Goal: Contribute content: Contribute content

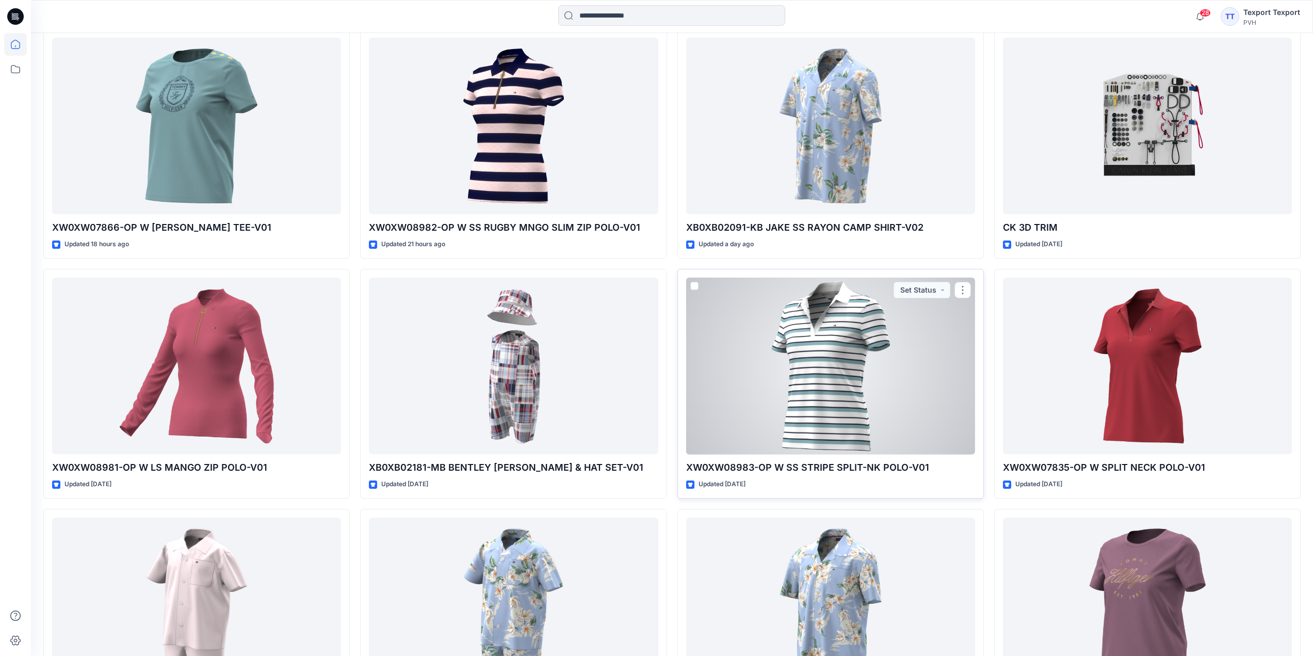
scroll to position [296, 0]
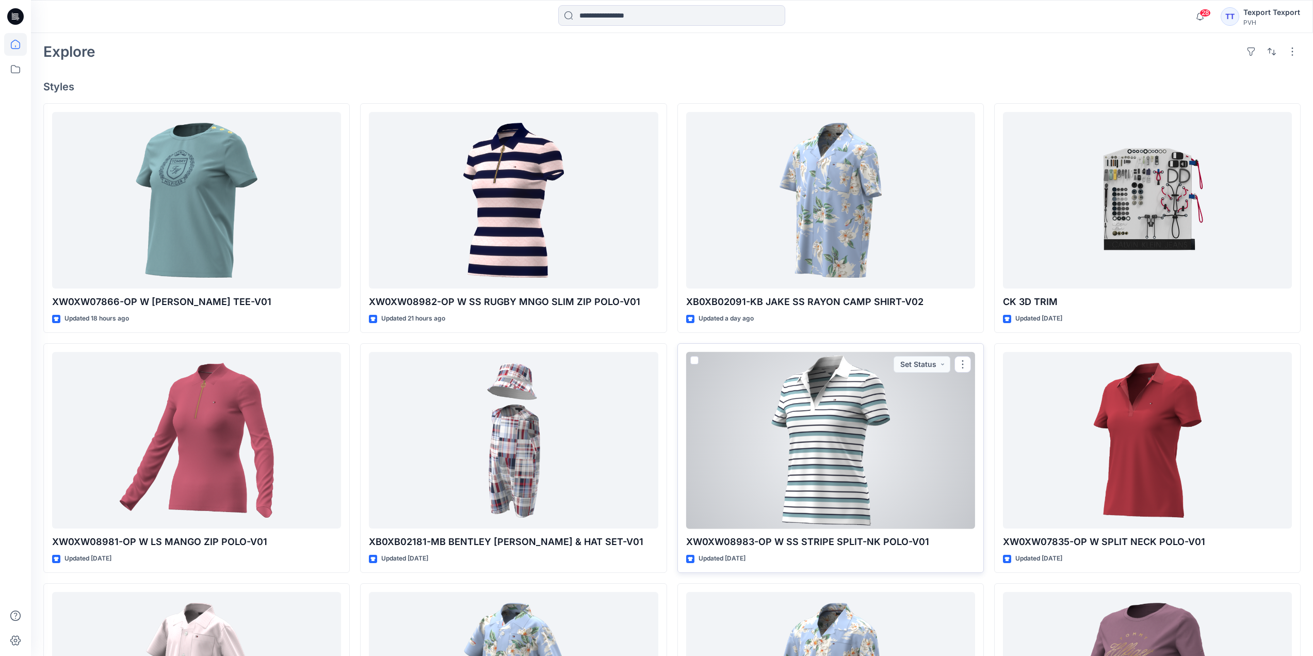
click at [842, 407] on div at bounding box center [830, 440] width 289 height 177
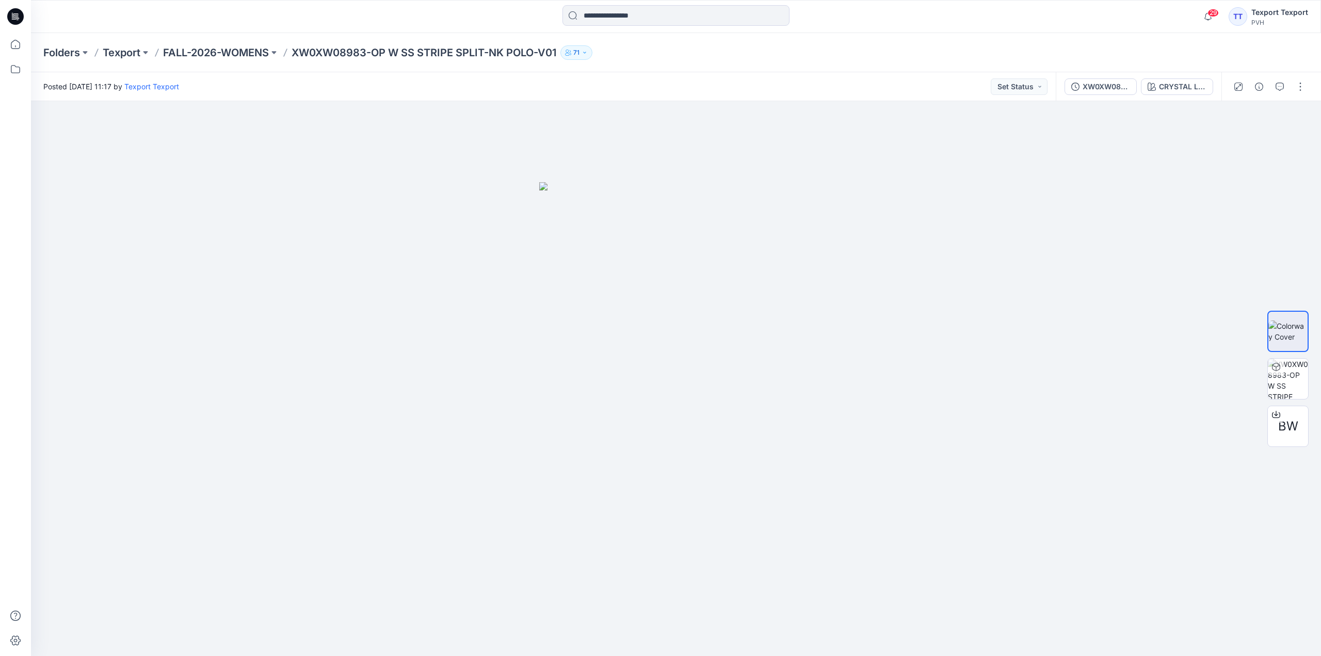
click at [17, 17] on icon at bounding box center [17, 17] width 4 height 1
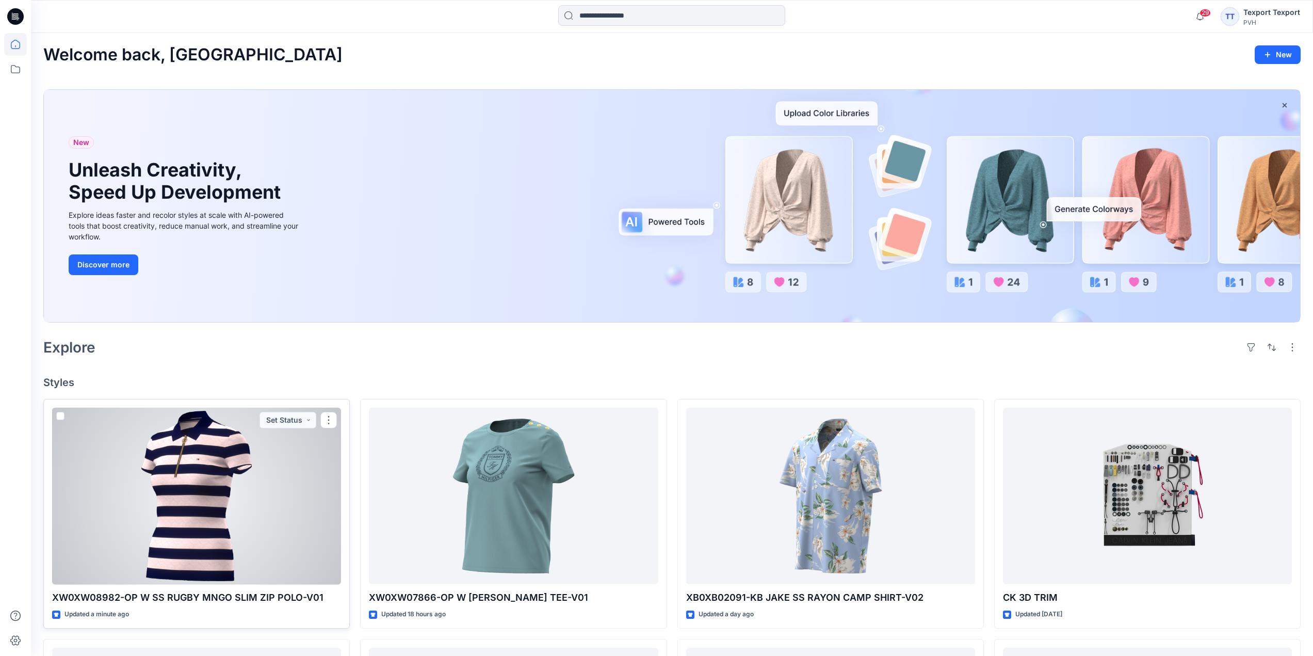
click at [299, 545] on div at bounding box center [196, 496] width 289 height 177
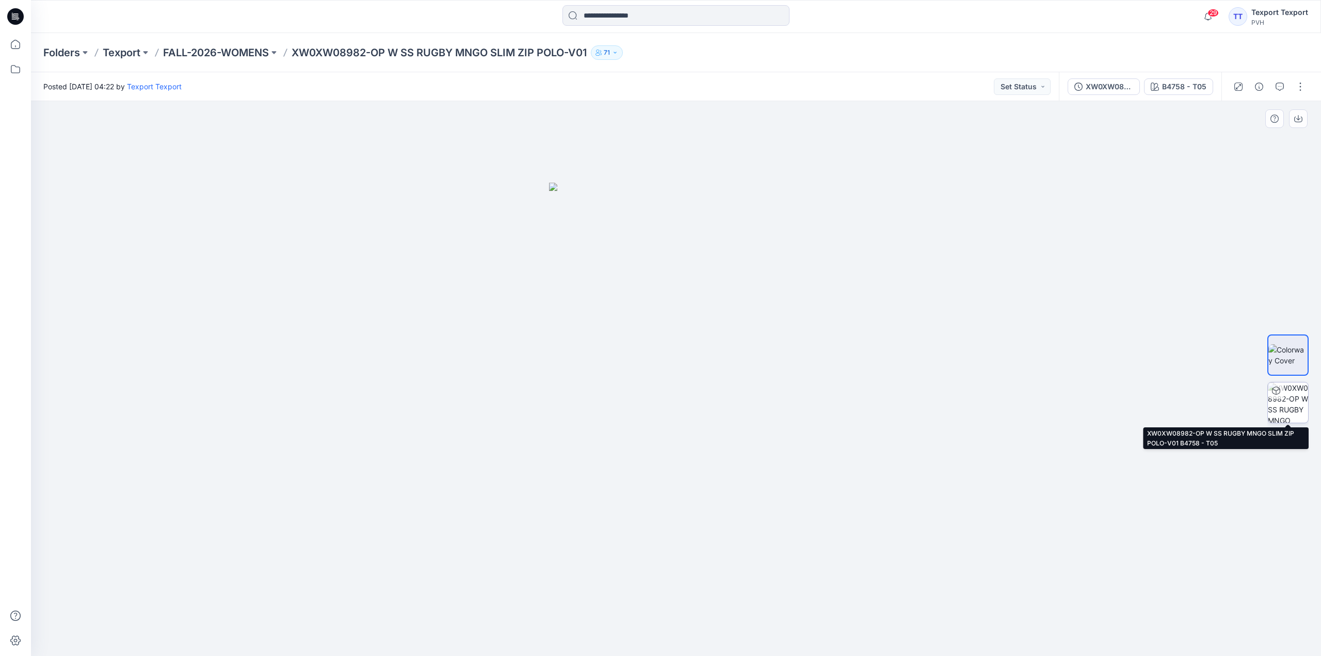
click at [1279, 398] on div at bounding box center [1276, 390] width 17 height 17
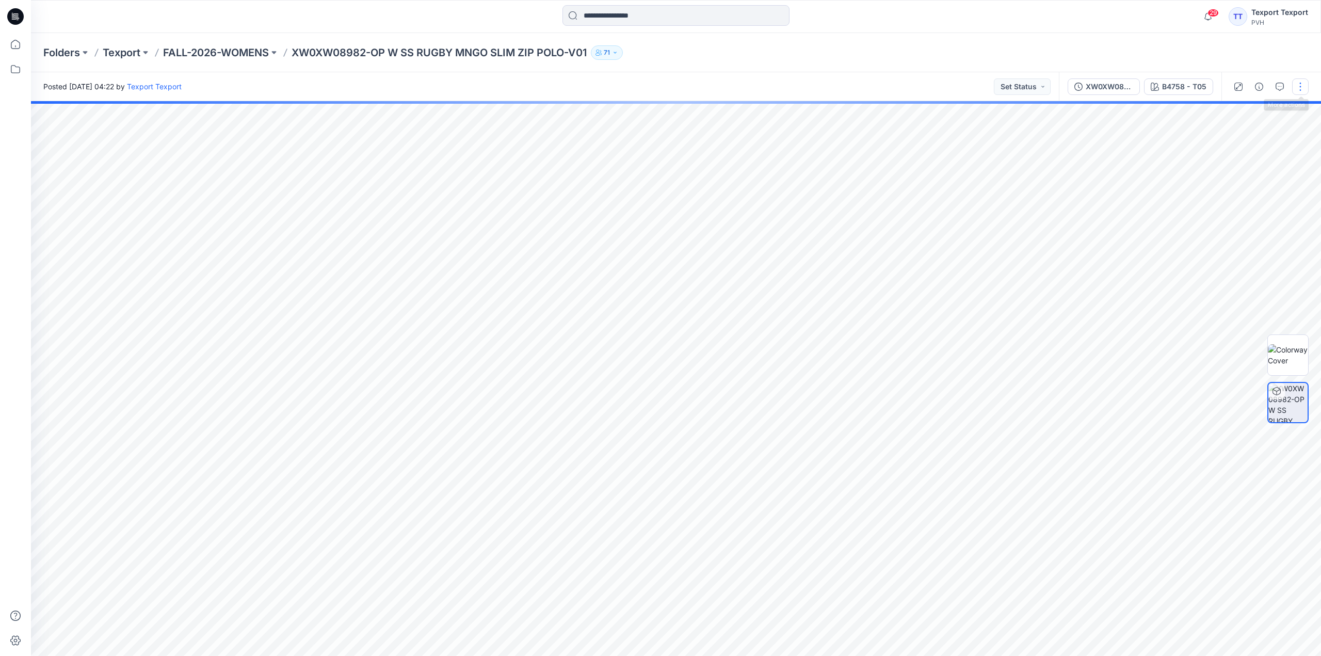
click at [1299, 83] on button "button" at bounding box center [1300, 86] width 17 height 17
click at [1236, 135] on p "Edit" at bounding box center [1234, 139] width 13 height 11
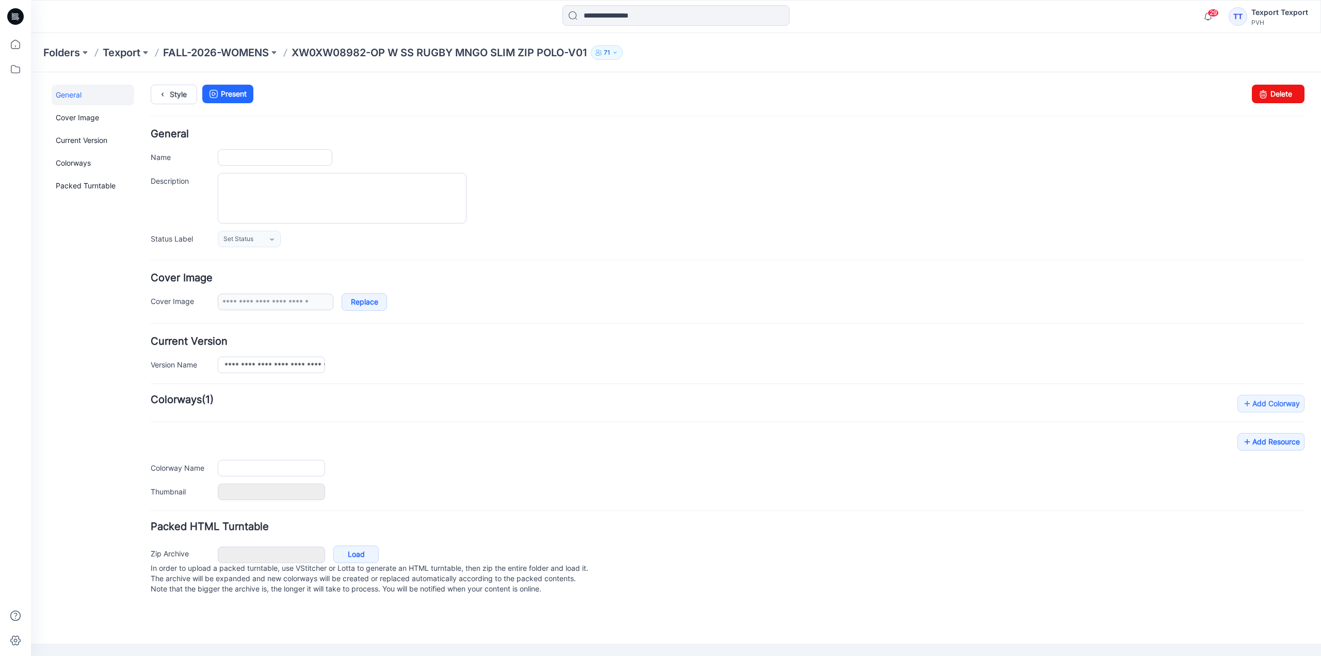
type input "**********"
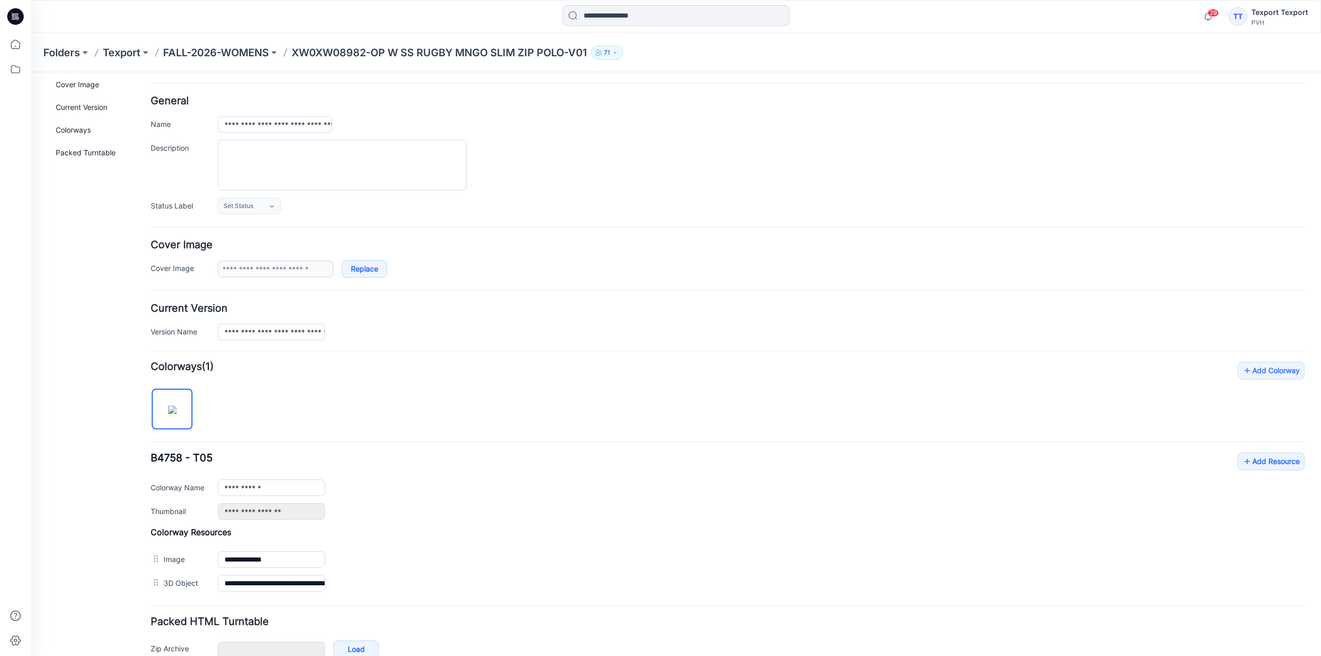
scroll to position [90, 0]
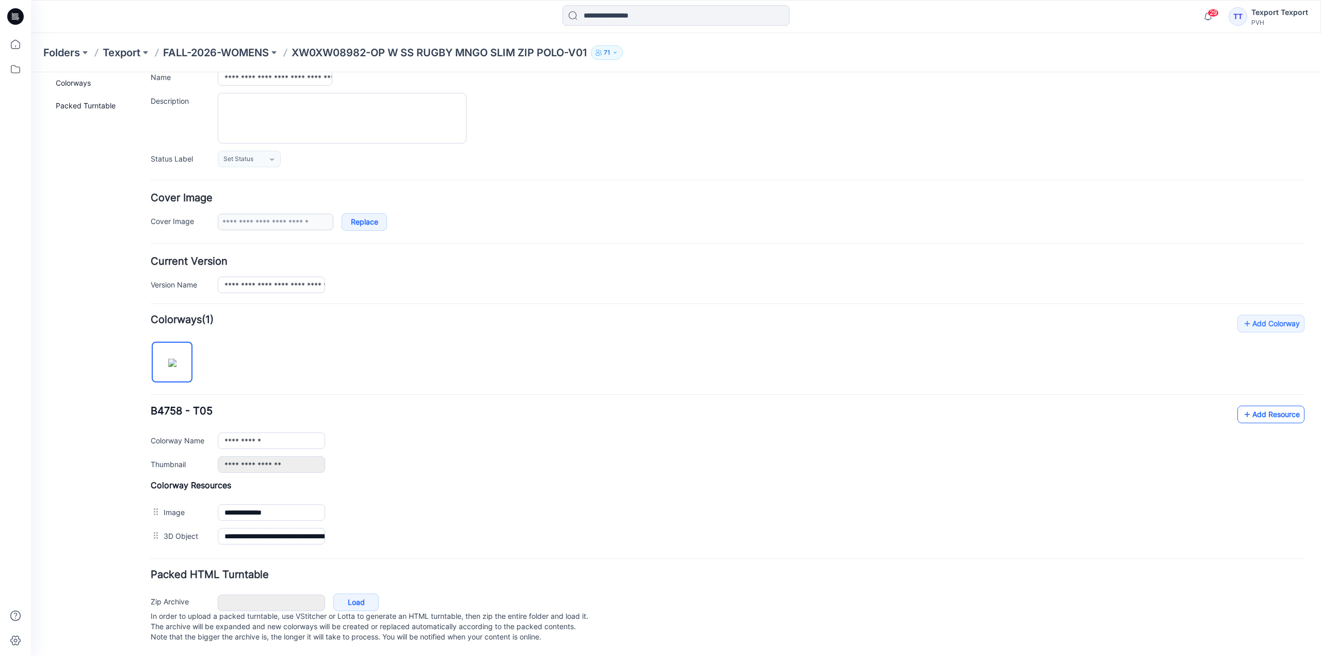
click at [1256, 405] on link "Add Resource" at bounding box center [1270, 414] width 67 height 18
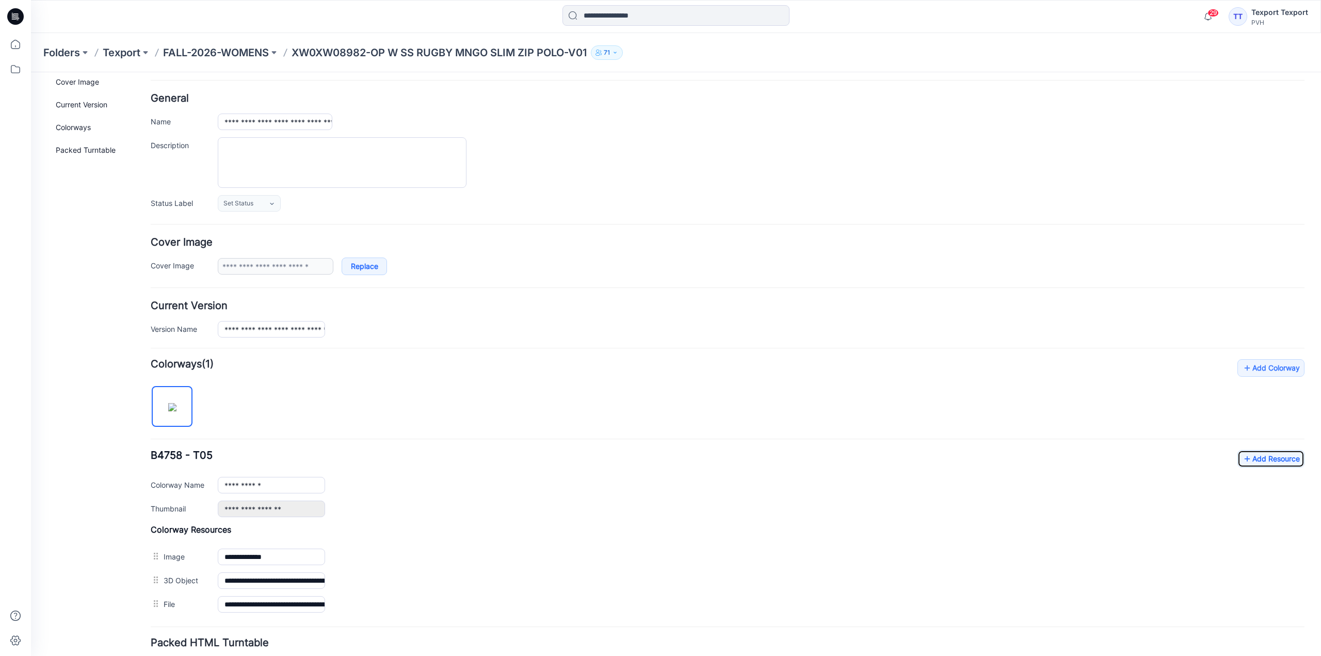
scroll to position [0, 0]
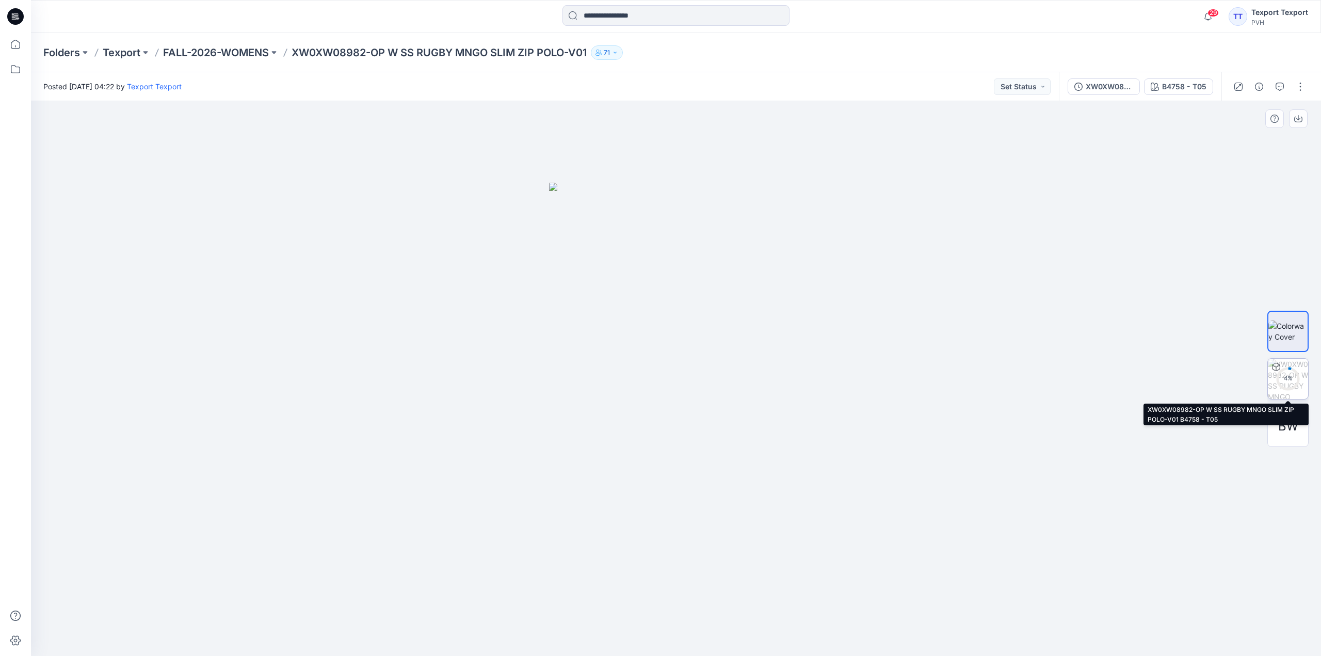
click at [1292, 378] on div "4 %" at bounding box center [1287, 378] width 25 height 9
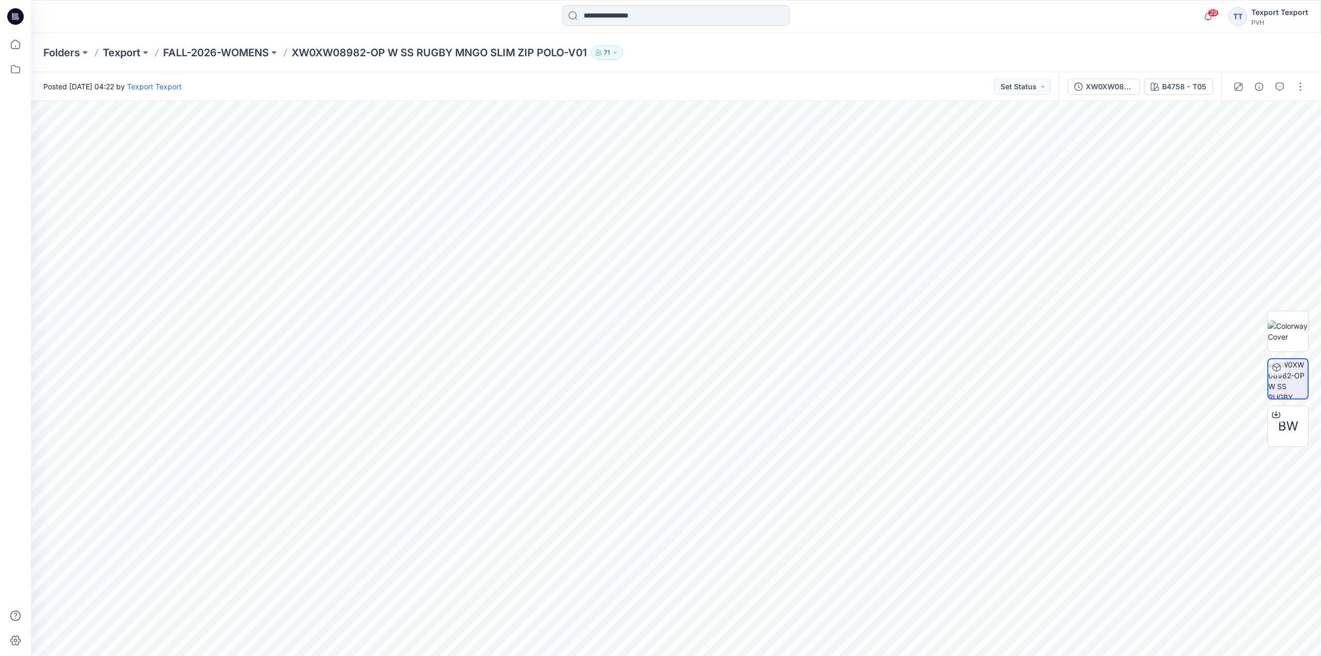
click at [21, 10] on icon at bounding box center [15, 16] width 17 height 33
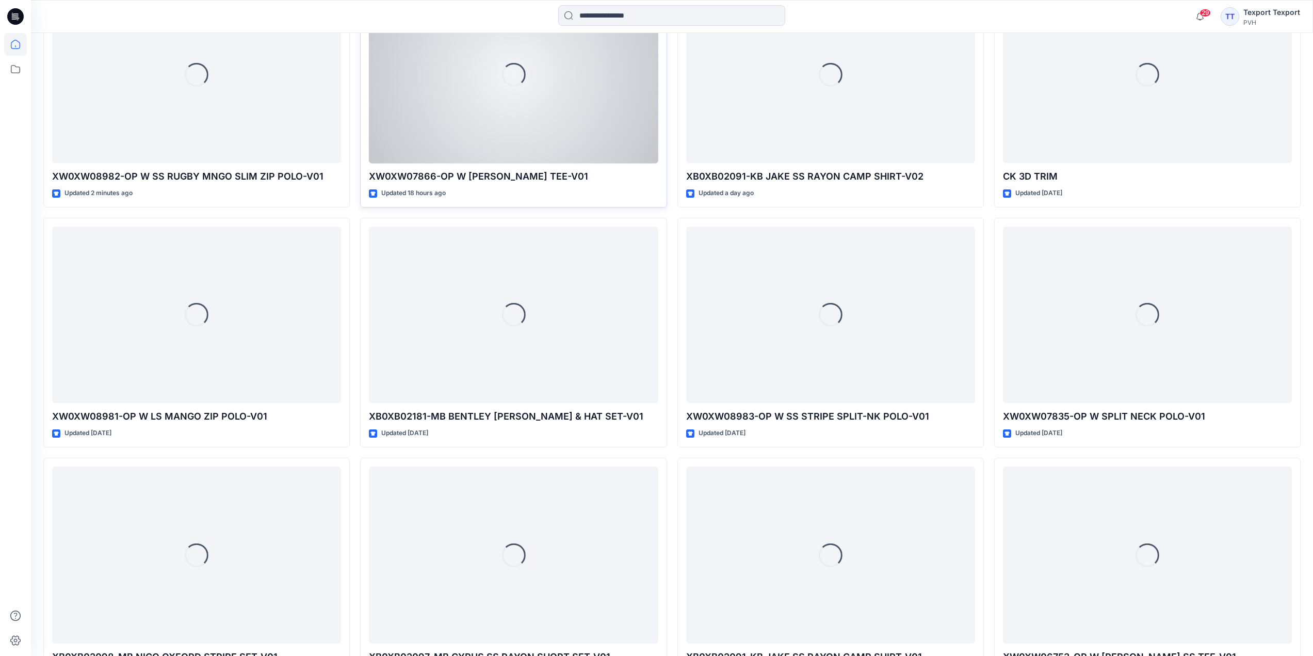
scroll to position [502, 0]
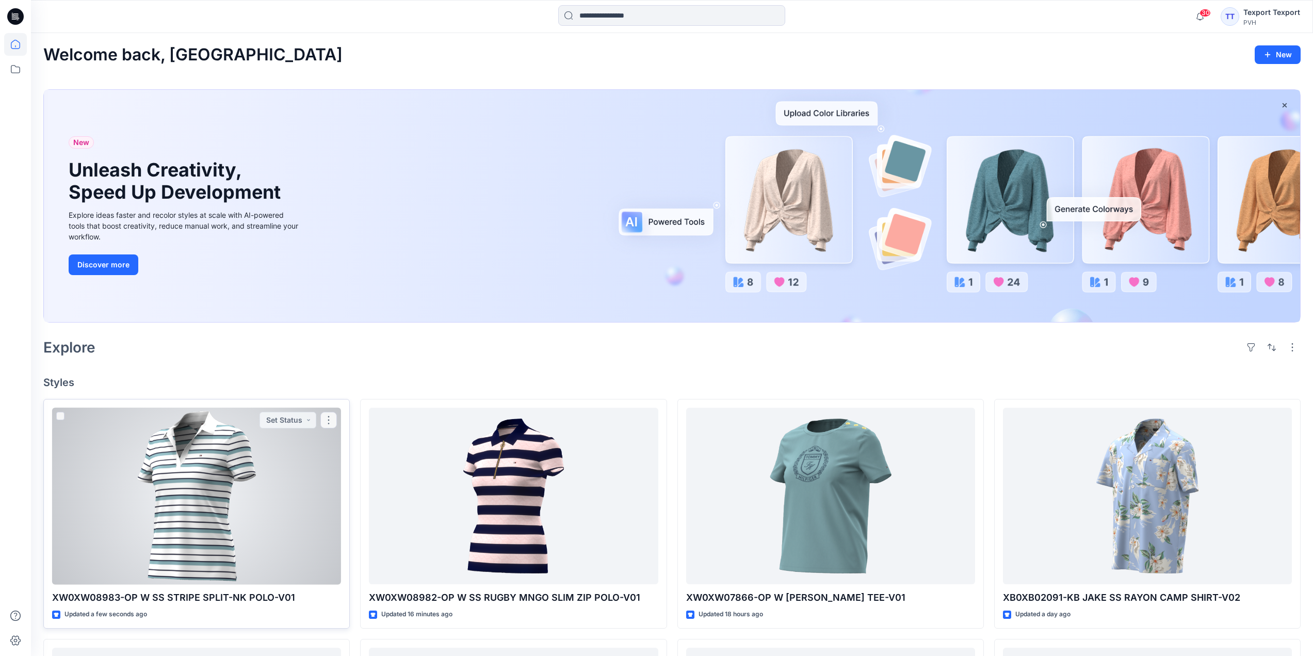
click at [322, 491] on div at bounding box center [196, 496] width 289 height 177
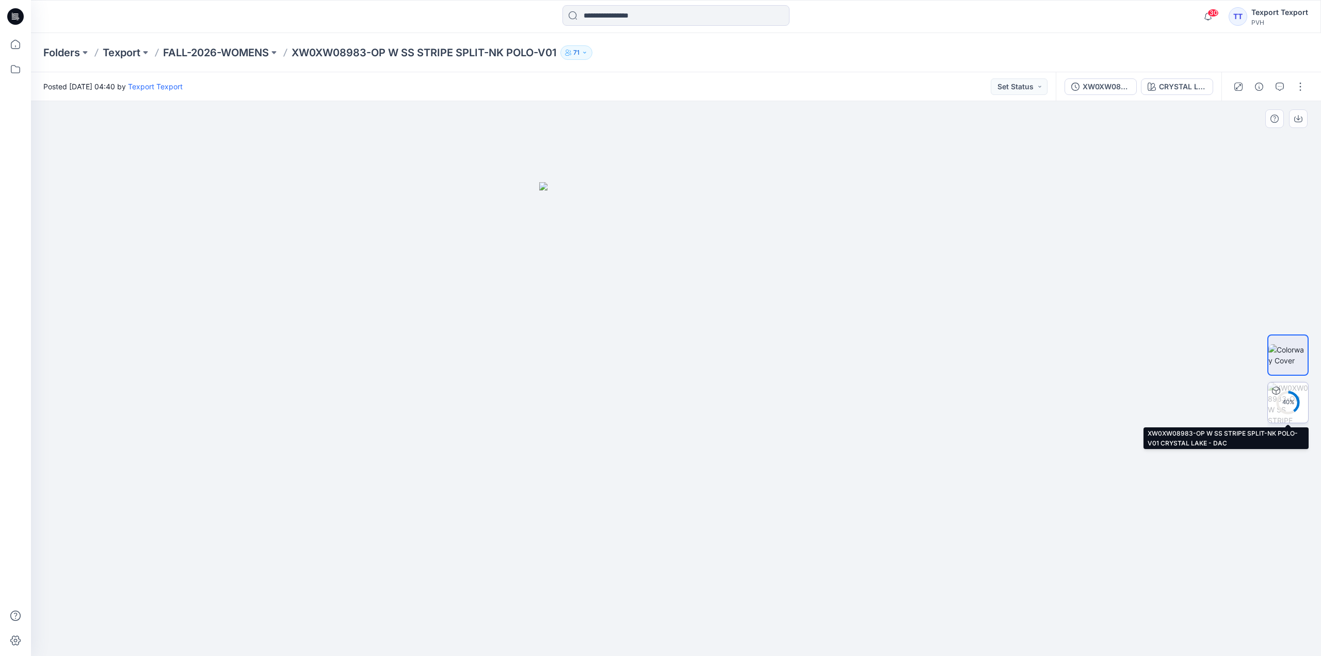
click at [1294, 403] on div "40 %" at bounding box center [1287, 402] width 25 height 9
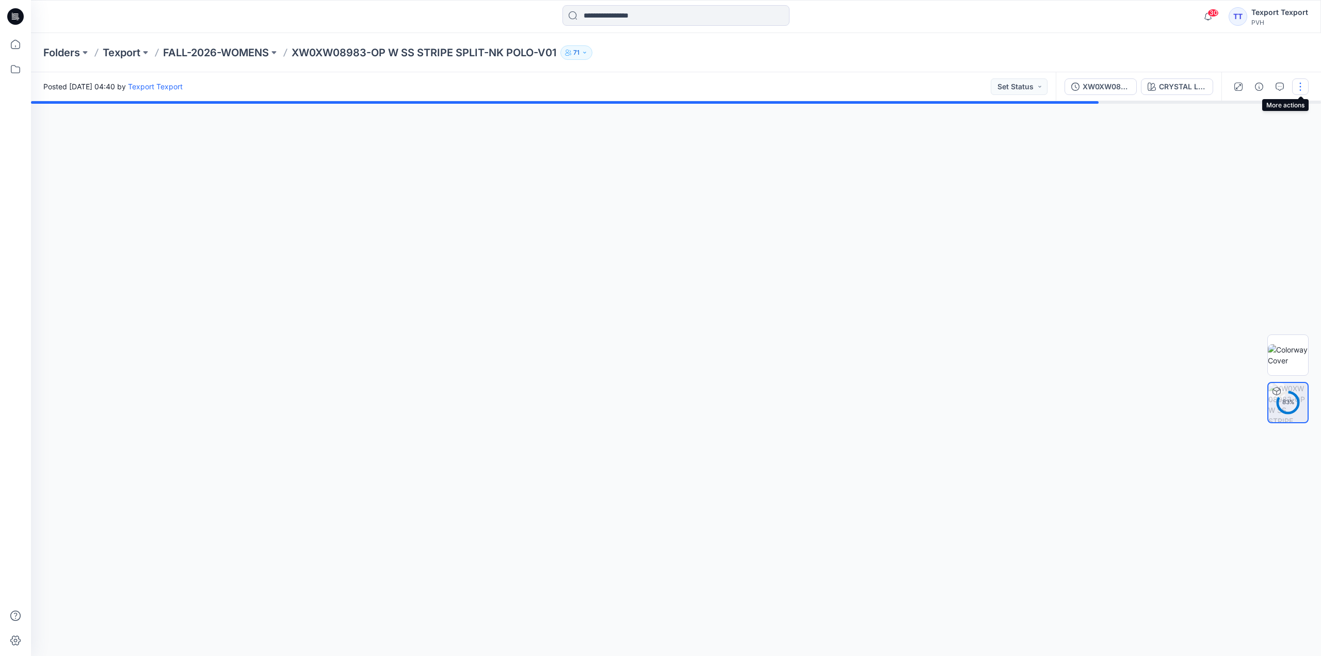
click at [1301, 86] on button "button" at bounding box center [1300, 86] width 17 height 17
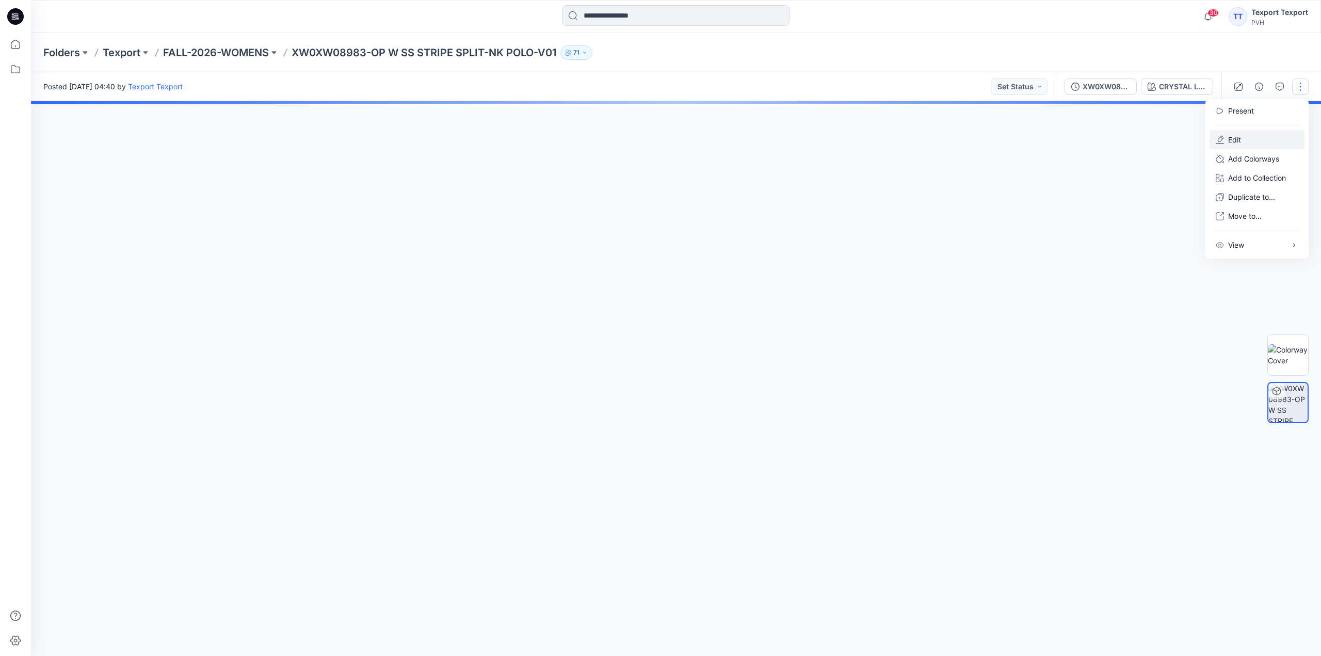
click at [1230, 141] on p "Edit" at bounding box center [1234, 139] width 13 height 11
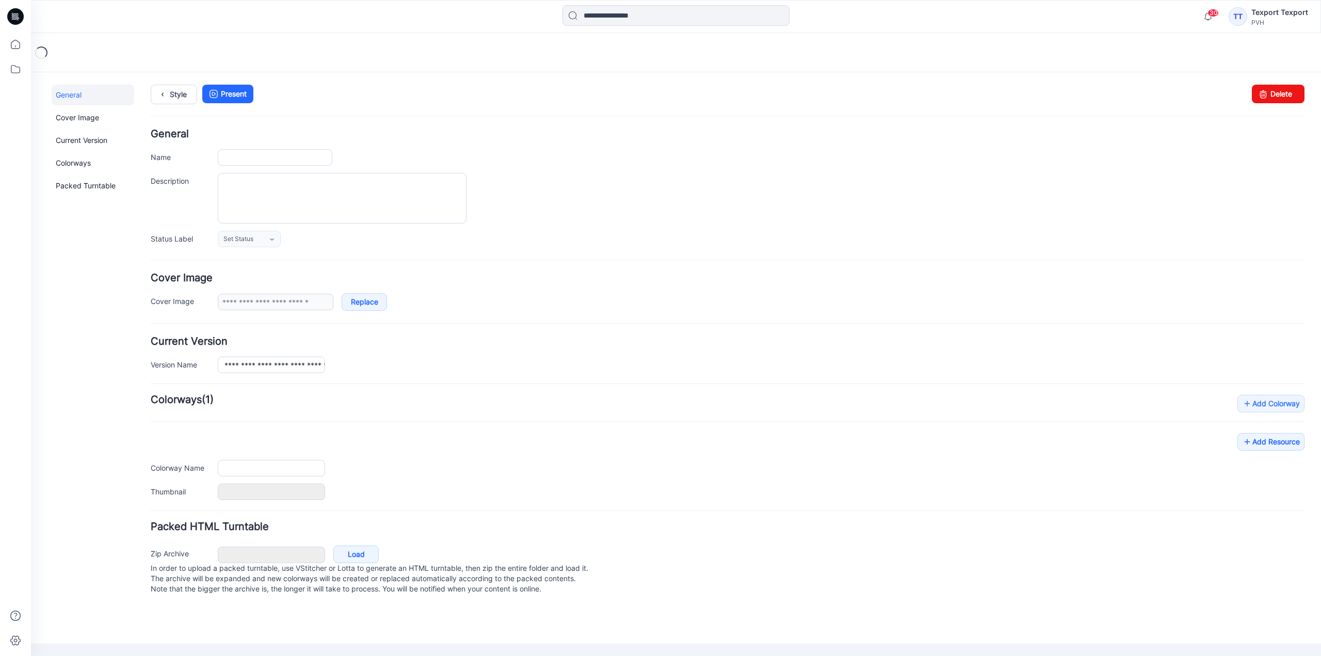
type input "**********"
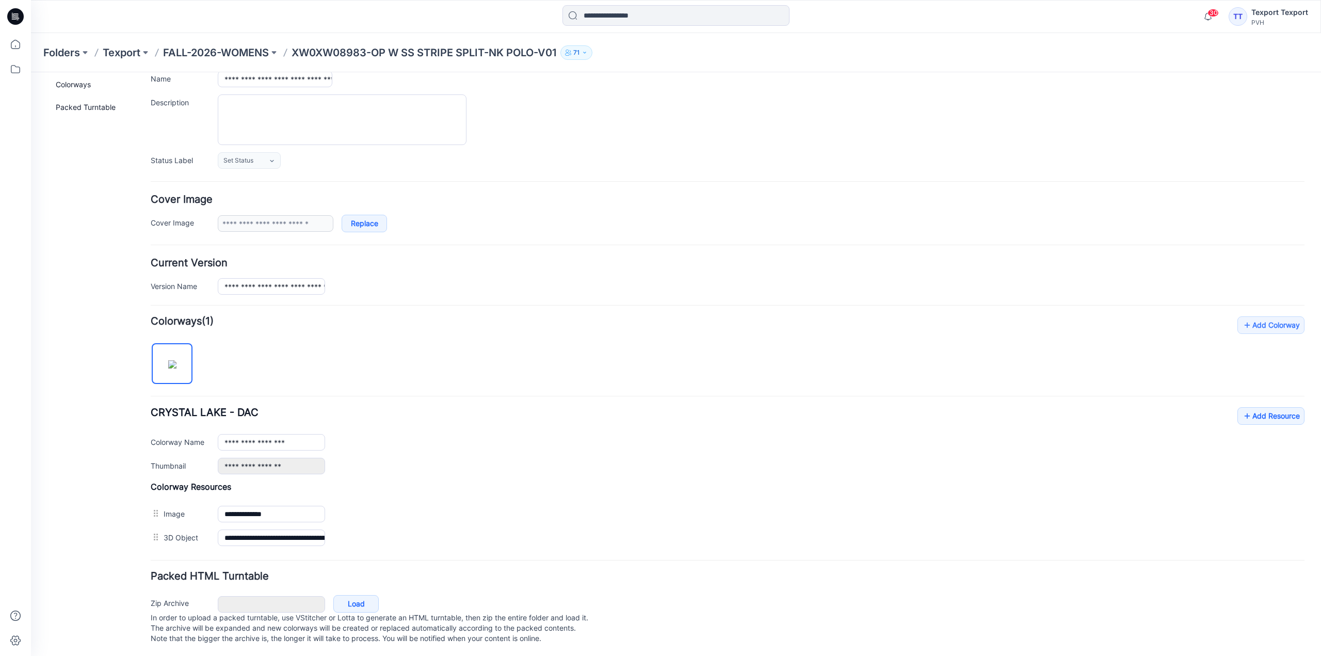
scroll to position [90, 0]
click at [1242, 406] on icon at bounding box center [1247, 414] width 10 height 17
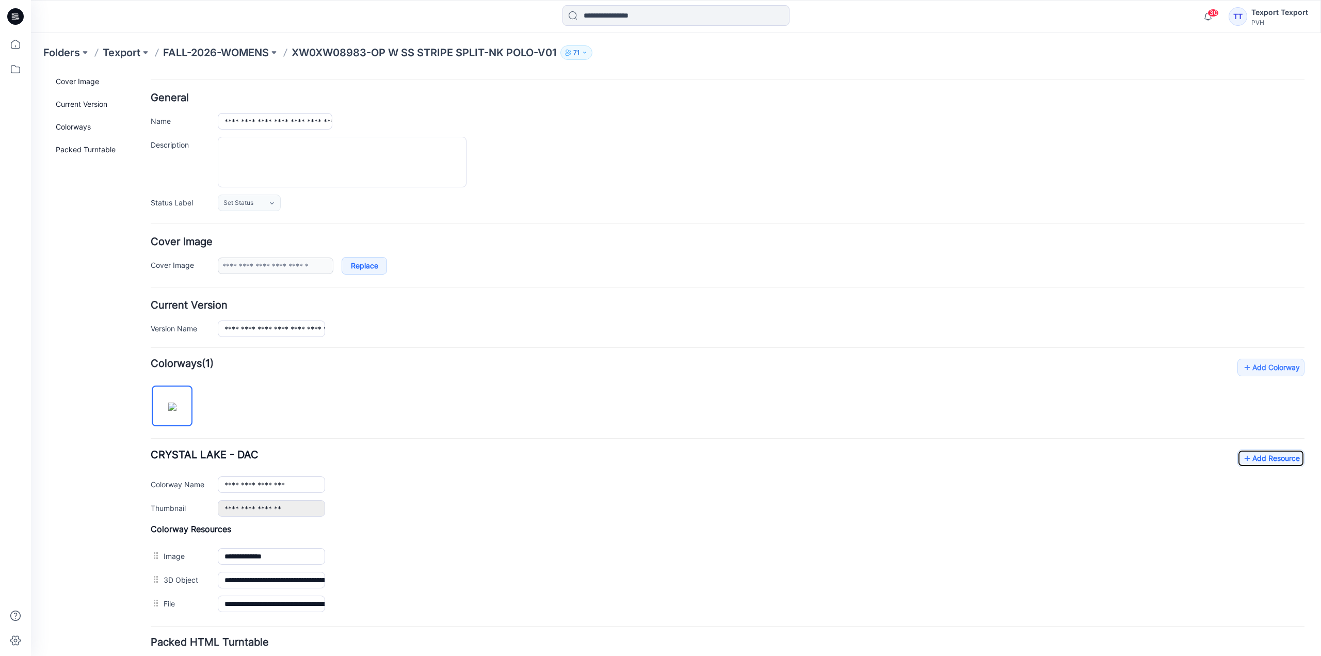
scroll to position [0, 0]
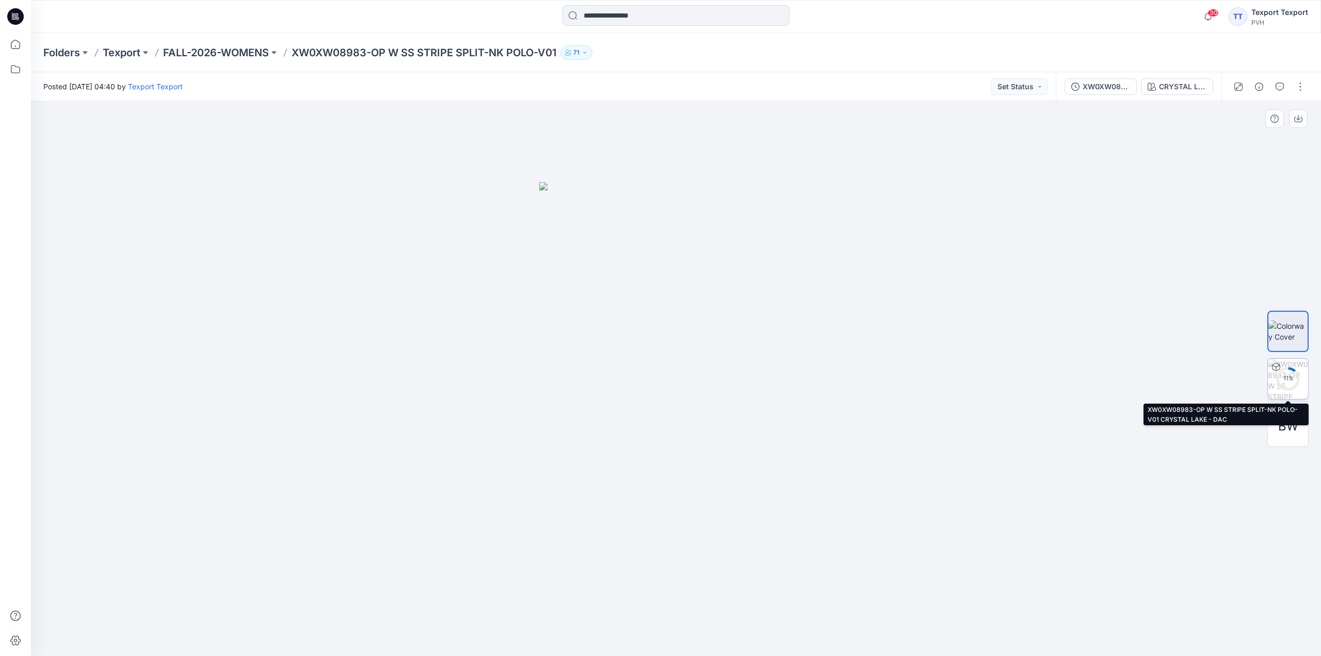
click at [1289, 376] on div "11 %" at bounding box center [1287, 378] width 25 height 9
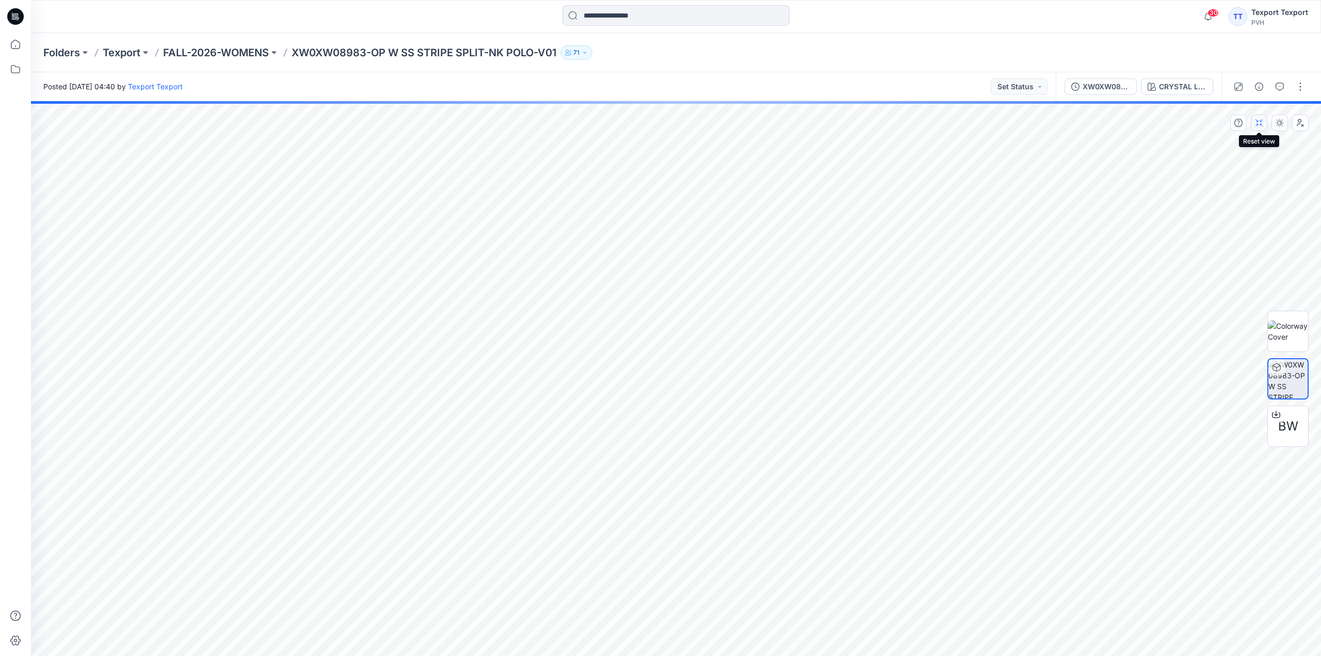
click at [1259, 119] on icon "button" at bounding box center [1259, 123] width 8 height 8
